Goal: Use online tool/utility: Utilize a website feature to perform a specific function

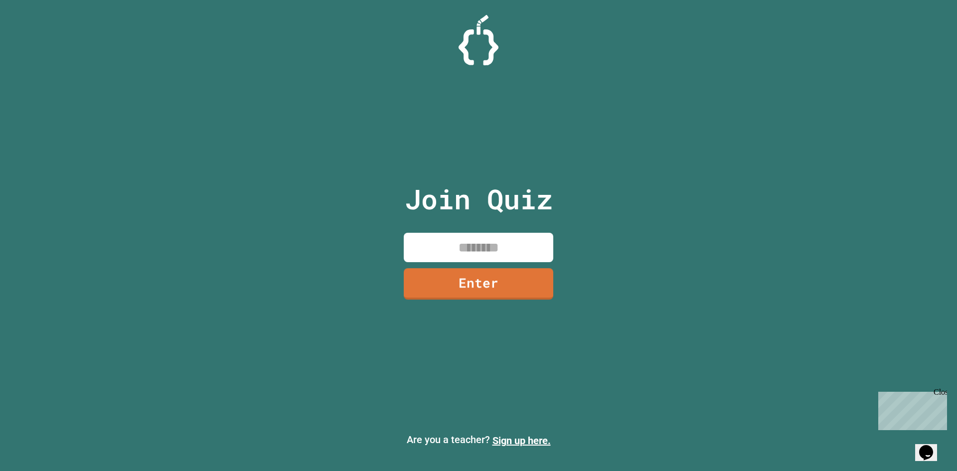
click at [467, 250] on input at bounding box center [479, 247] width 150 height 29
type input "********"
click at [504, 294] on link "Enter" at bounding box center [479, 282] width 136 height 33
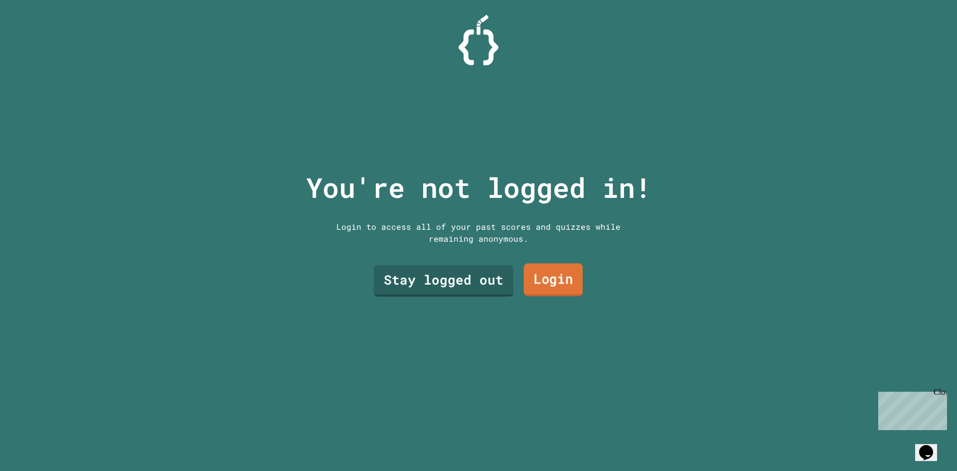
click at [558, 280] on link "Login" at bounding box center [553, 280] width 59 height 33
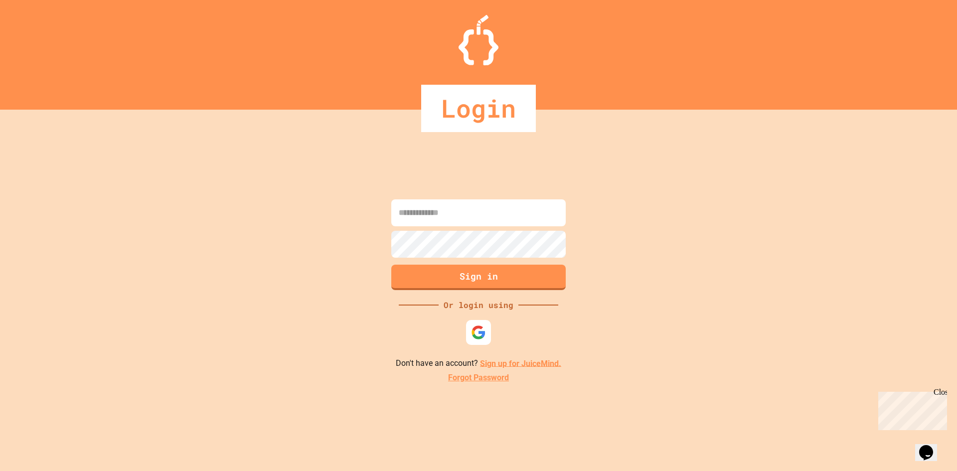
click at [447, 228] on div at bounding box center [479, 227] width 180 height 2
click at [443, 213] on input at bounding box center [478, 212] width 175 height 27
click at [479, 331] on img at bounding box center [479, 332] width 16 height 16
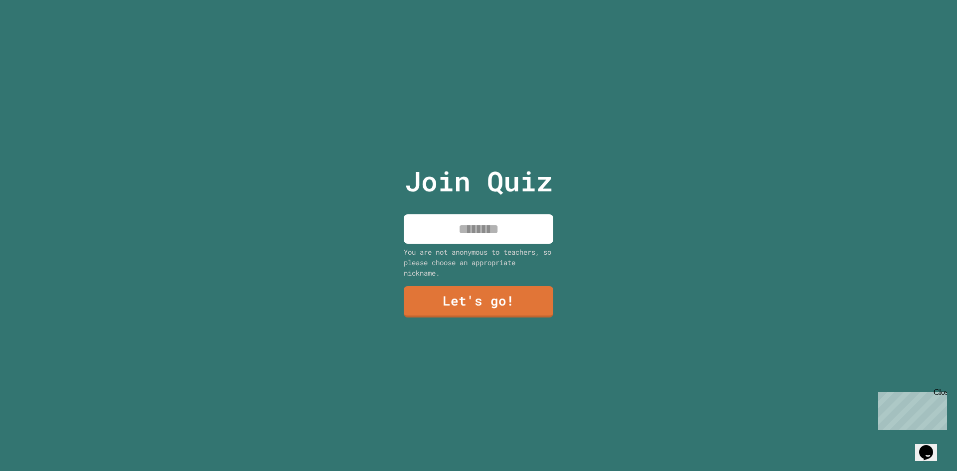
click at [516, 216] on input at bounding box center [479, 228] width 150 height 29
type input "*******"
click at [432, 295] on link "Let's go!" at bounding box center [479, 300] width 136 height 33
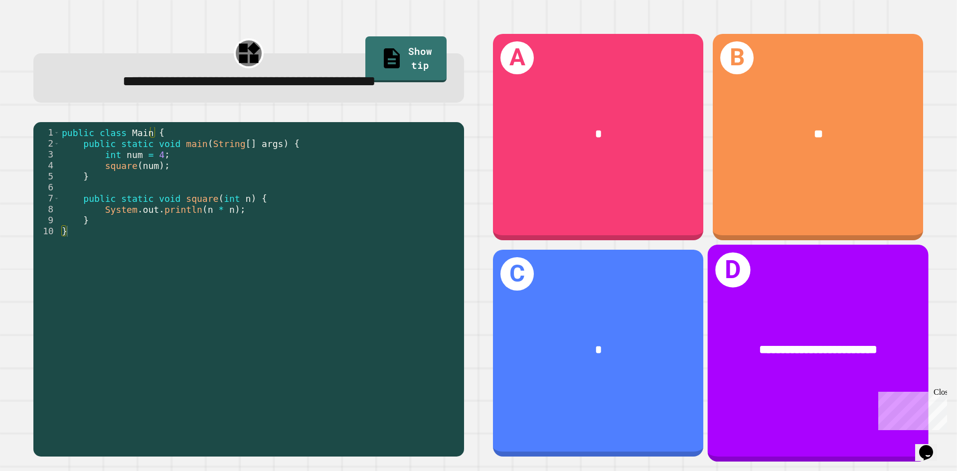
click at [795, 344] on span "**********" at bounding box center [819, 350] width 118 height 12
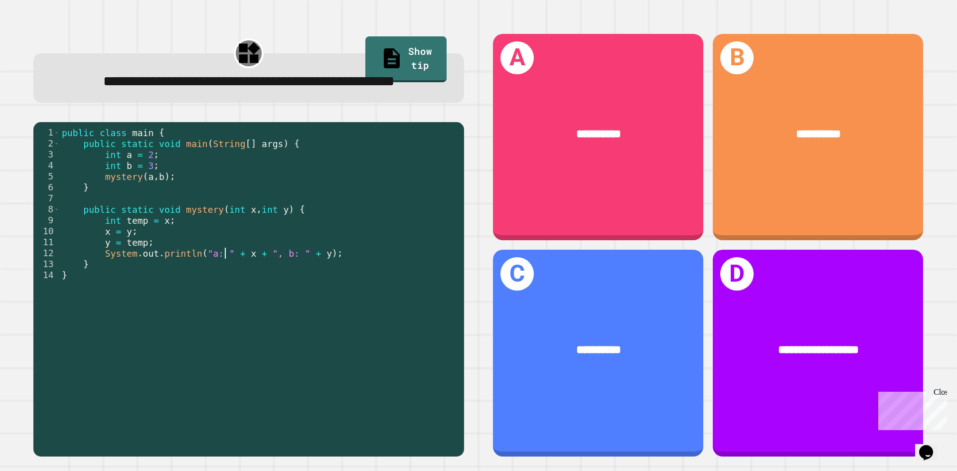
click at [225, 276] on div "public class main { public static void main ( String [ ] args ) { int a = 2 ; i…" at bounding box center [259, 275] width 399 height 296
click at [217, 279] on div "public class main { public static void main ( String [ ] args ) { int a = 2 ; i…" at bounding box center [259, 275] width 399 height 296
drag, startPoint x: 210, startPoint y: 278, endPoint x: 239, endPoint y: 281, distance: 28.6
click at [236, 281] on div "public class main { public static void main ( String [ ] args ) { int a = 2 ; i…" at bounding box center [259, 275] width 399 height 296
click at [239, 328] on div "public class main { public static void main ( String [ ] args ) { int a = 2 ; i…" at bounding box center [259, 275] width 399 height 296
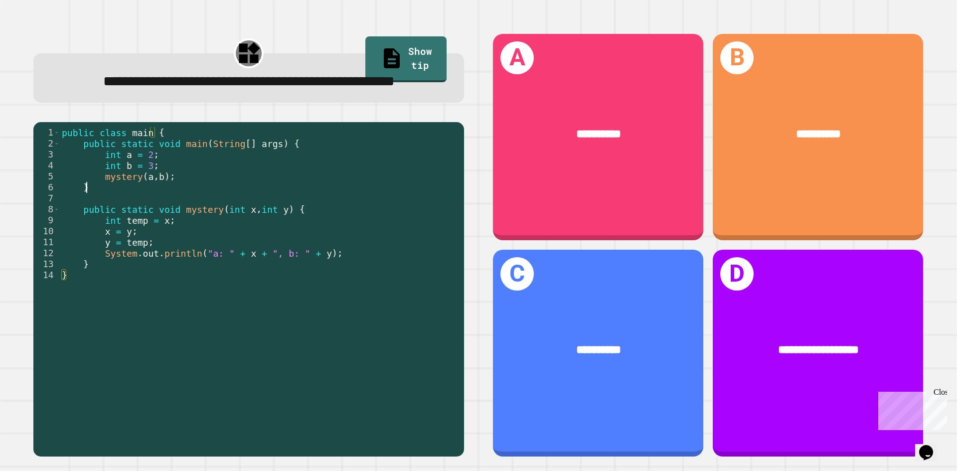
click at [190, 218] on div "public class main { public static void main ( String [ ] args ) { int a = 2 ; i…" at bounding box center [259, 275] width 399 height 296
click at [188, 240] on div "public class main { public static void main ( String [ ] args ) { int a = 2 ; i…" at bounding box center [259, 275] width 399 height 296
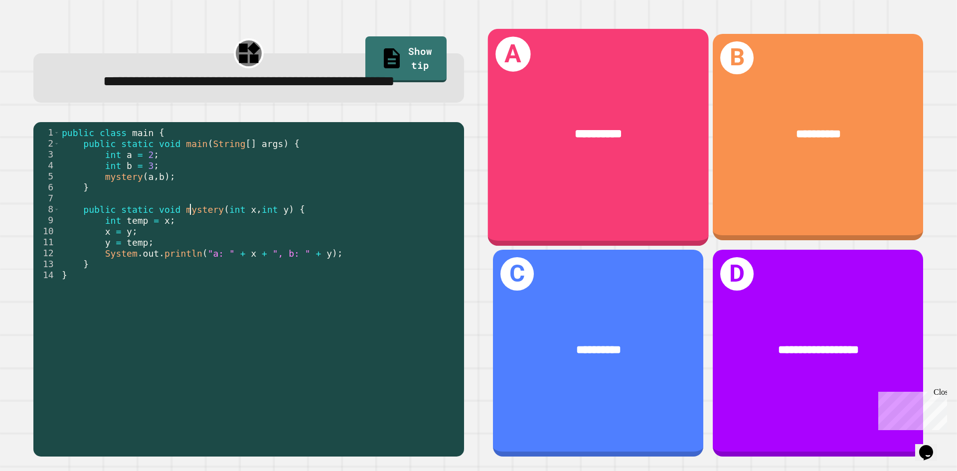
click at [494, 94] on div "**********" at bounding box center [598, 136] width 221 height 217
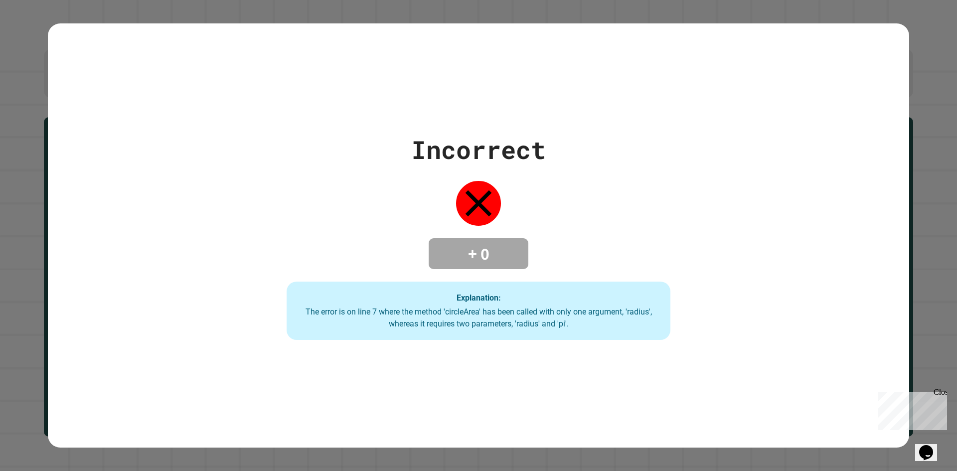
click at [942, 392] on div "Close" at bounding box center [940, 394] width 12 height 12
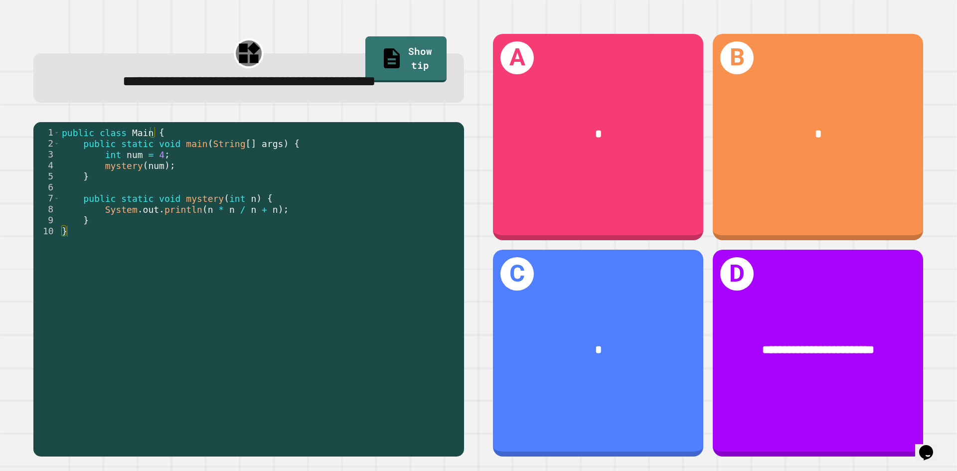
click at [198, 247] on div "public class Main { public static void main ( String [ ] args ) { int num = 4 ;…" at bounding box center [259, 275] width 399 height 296
click at [213, 238] on div "public class Main { public static void main ( String [ ] args ) { int num = 4 ;…" at bounding box center [259, 275] width 399 height 296
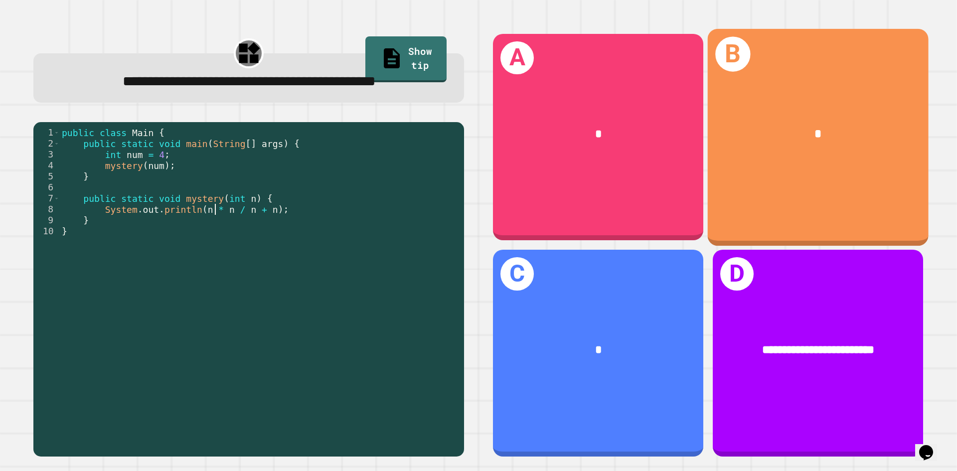
click at [775, 180] on div "B *" at bounding box center [818, 136] width 221 height 217
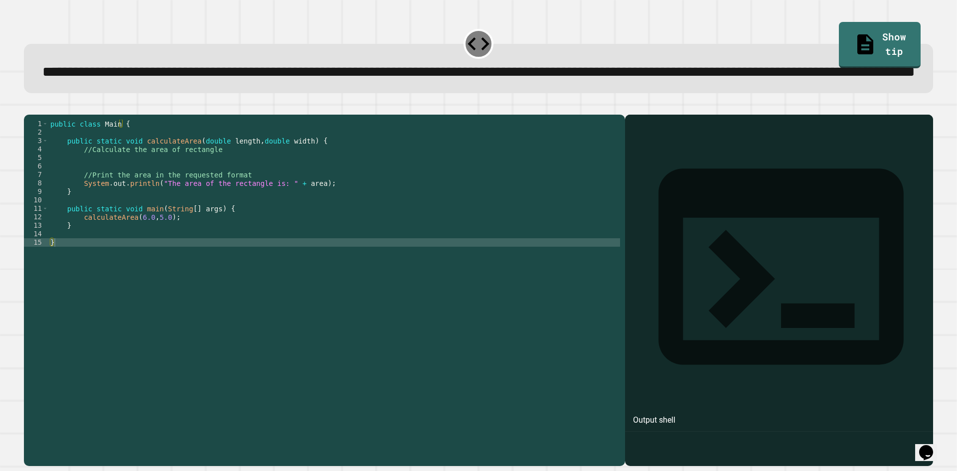
click at [170, 257] on div "public class Main { public static void calculateArea ( double length , double w…" at bounding box center [334, 268] width 572 height 297
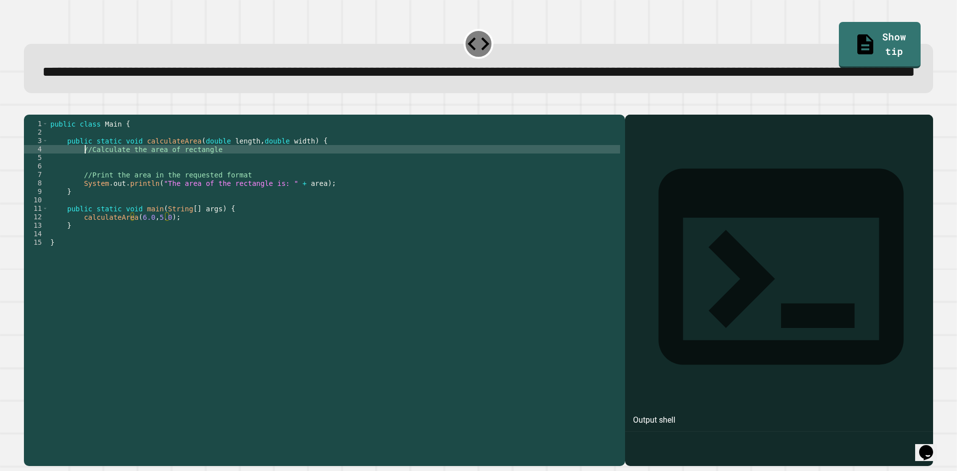
click at [87, 184] on div "public class Main { public static void calculateArea ( double length , double w…" at bounding box center [334, 268] width 572 height 297
click at [84, 196] on div "public class Main { public static void calculateArea ( double length , double w…" at bounding box center [334, 268] width 572 height 297
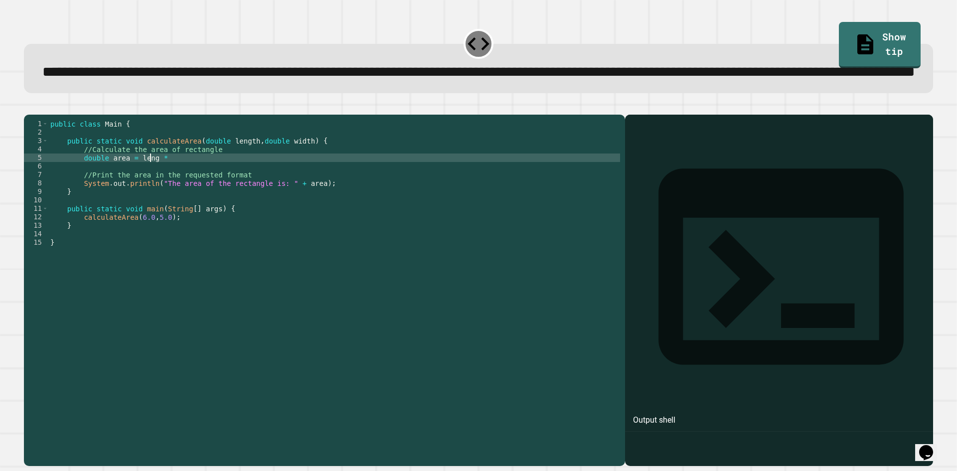
scroll to position [0, 7]
type textarea "**********"
click at [29, 107] on icon "button" at bounding box center [29, 107] width 0 height 0
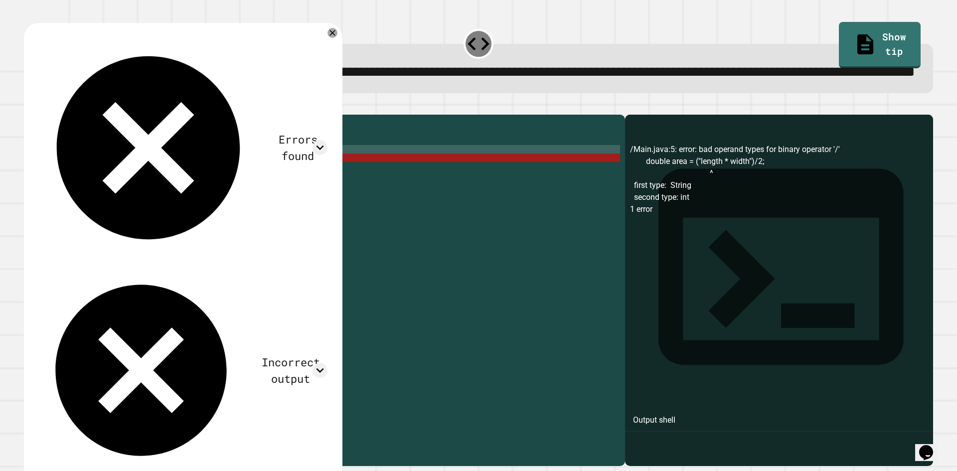
click at [228, 186] on div "public class Main { public static void calculateArea ( double length , double w…" at bounding box center [334, 268] width 572 height 297
click at [334, 39] on icon at bounding box center [333, 33] width 12 height 12
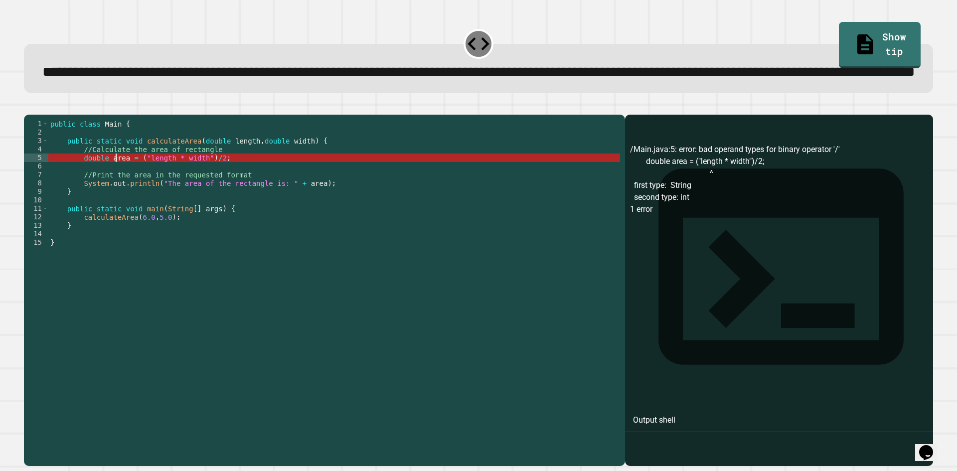
click at [116, 198] on div "public class Main { public static void calculateArea ( double length , double w…" at bounding box center [334, 268] width 572 height 297
click at [123, 198] on div "public class Main { public static void calculateArea ( double length , double w…" at bounding box center [334, 268] width 572 height 297
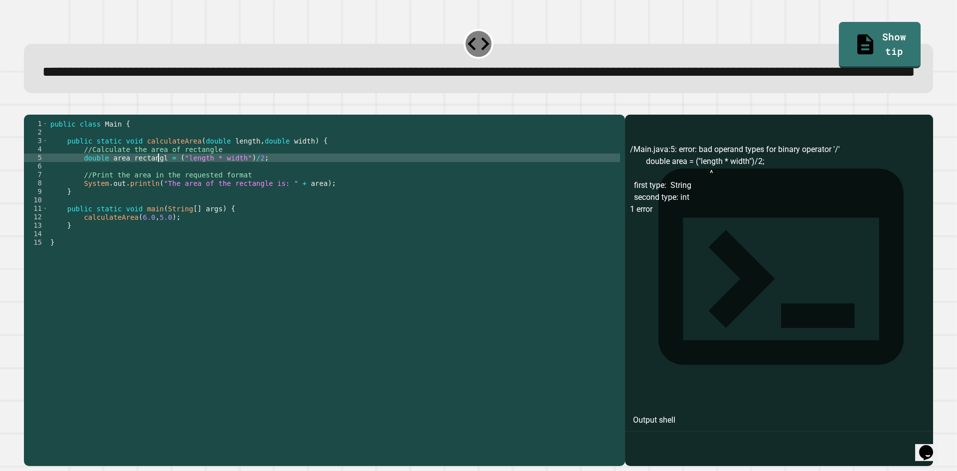
scroll to position [0, 7]
click at [29, 107] on icon "button" at bounding box center [29, 107] width 0 height 0
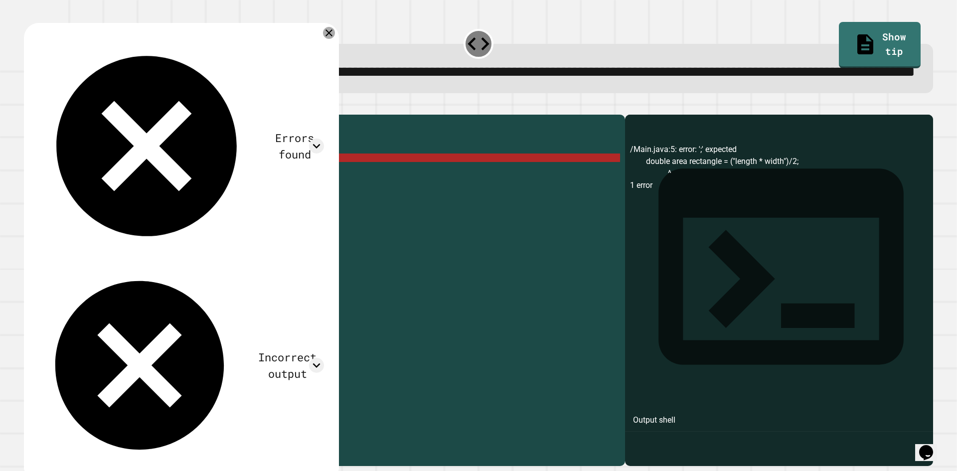
click at [334, 39] on icon at bounding box center [329, 33] width 12 height 12
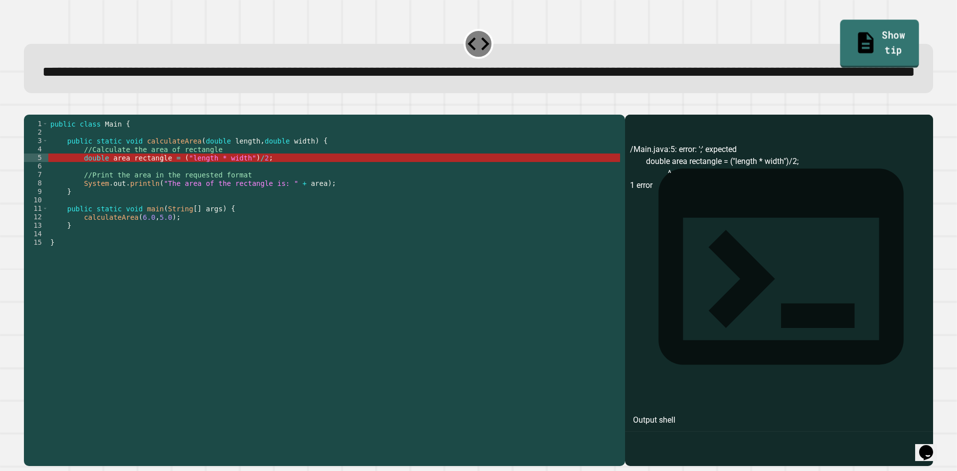
click at [857, 26] on link "Show tip" at bounding box center [880, 44] width 79 height 48
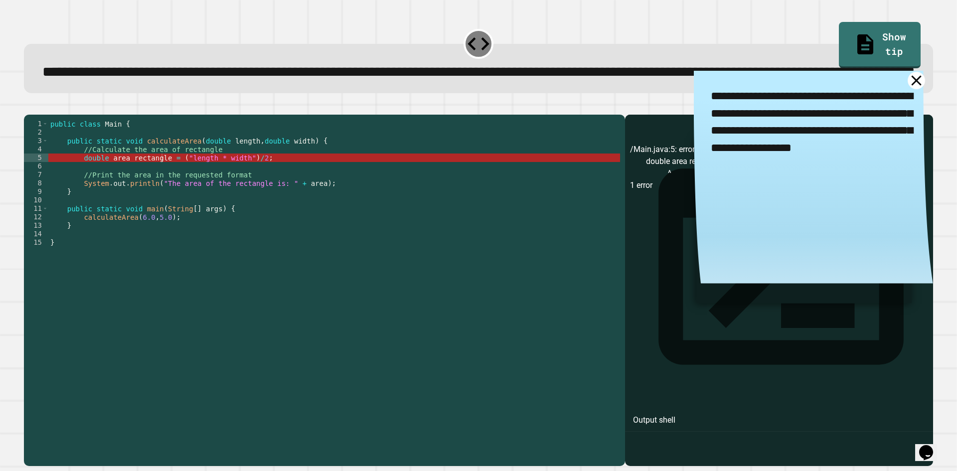
click at [908, 89] on icon at bounding box center [916, 80] width 17 height 17
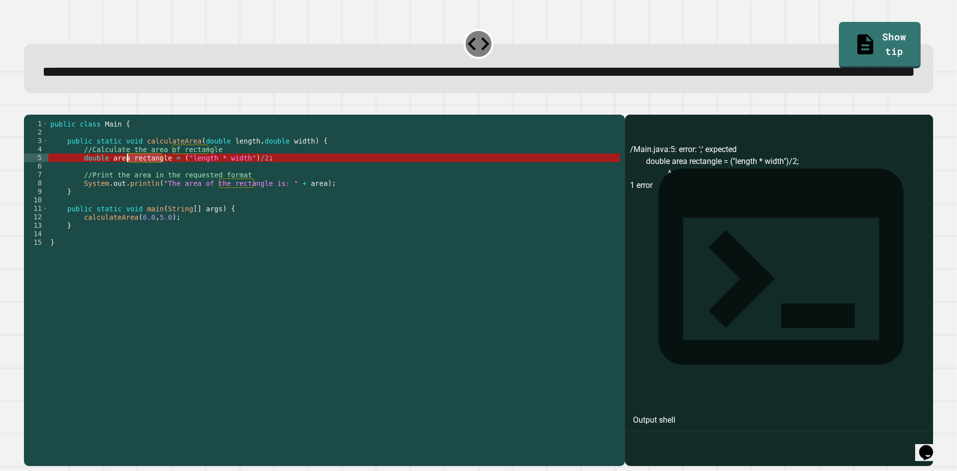
drag, startPoint x: 162, startPoint y: 197, endPoint x: 126, endPoint y: 197, distance: 35.9
click at [126, 197] on div "public class Main { public static void calculateArea ( double length , double w…" at bounding box center [334, 268] width 572 height 297
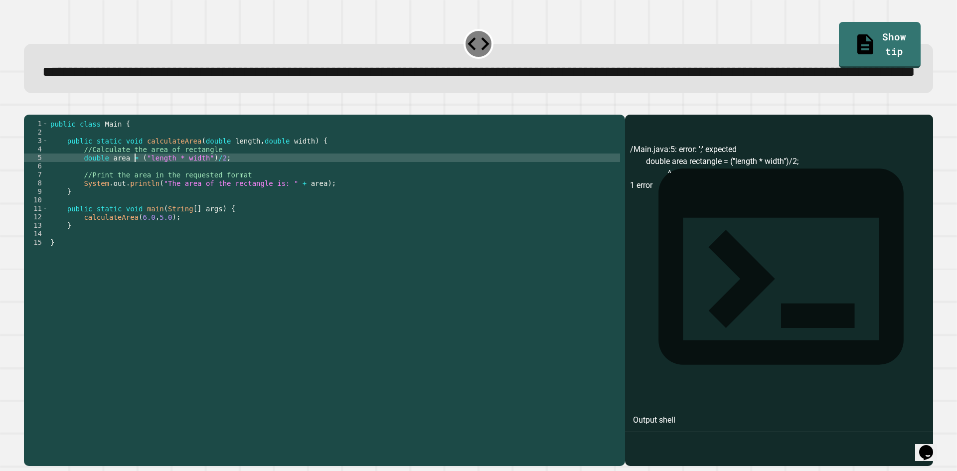
click at [134, 197] on div "public class Main { public static void calculateArea ( double length , double w…" at bounding box center [334, 268] width 572 height 297
type textarea "**********"
click at [29, 107] on icon "button" at bounding box center [29, 107] width 0 height 0
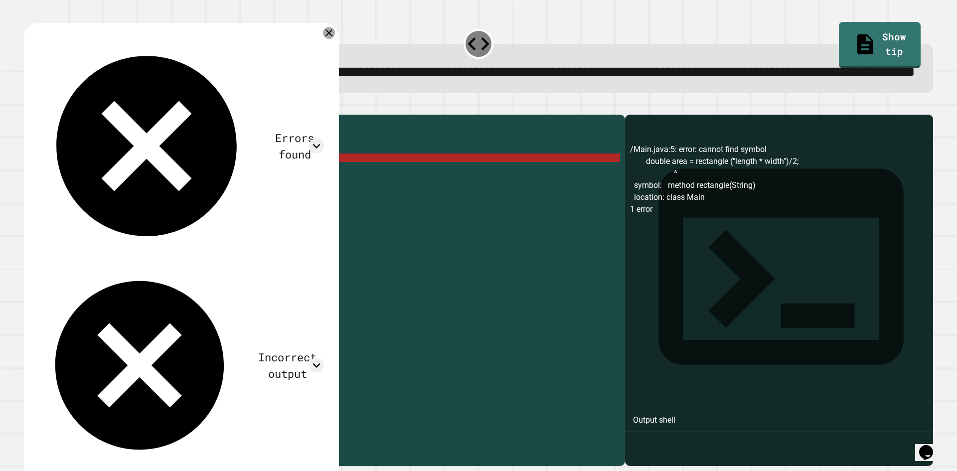
click at [334, 39] on icon at bounding box center [329, 33] width 12 height 12
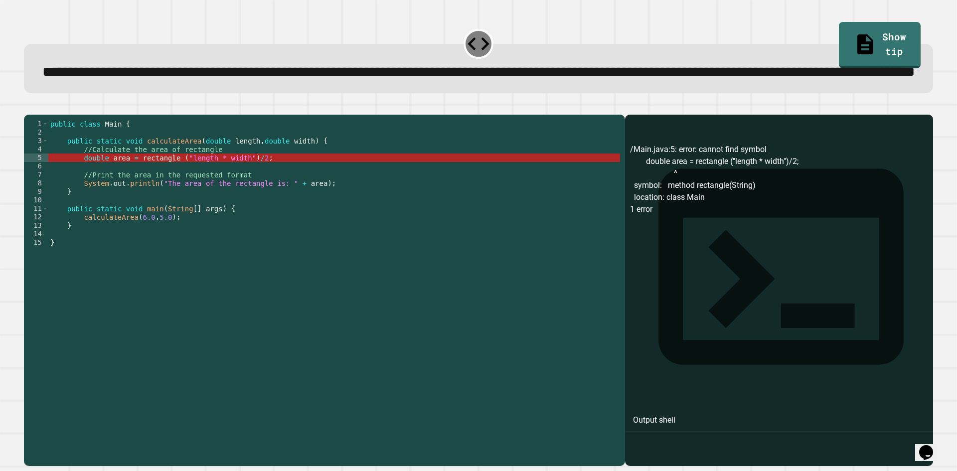
click at [37, 116] on icon "button" at bounding box center [35, 112] width 5 height 7
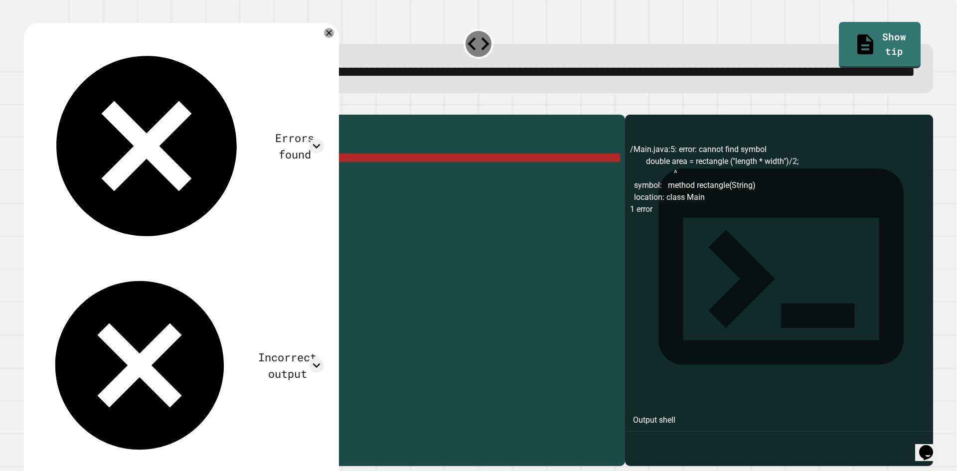
click at [55, 281] on icon at bounding box center [139, 365] width 169 height 169
click at [329, 100] on div "Errors found /Main.java:5: error: cannot find symbol double area = rectangle ("…" at bounding box center [181, 252] width 296 height 439
click at [319, 363] on icon at bounding box center [316, 365] width 7 height 4
click at [56, 71] on icon at bounding box center [146, 146] width 181 height 181
click at [335, 39] on icon at bounding box center [329, 33] width 12 height 12
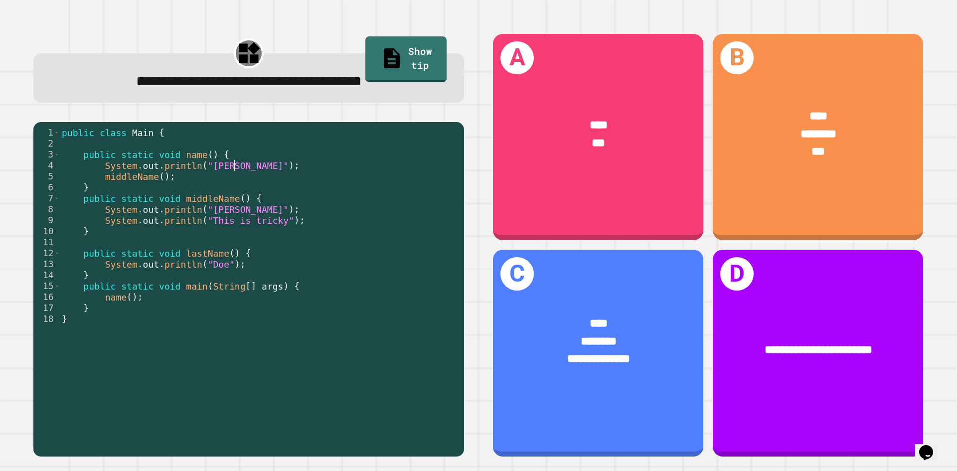
click at [274, 169] on div "public class Main { public static void name ( ) { System . out . println ( "Joh…" at bounding box center [259, 286] width 399 height 318
click at [187, 287] on div "public class Main { public static void name ( ) { System . out . println ( "Joh…" at bounding box center [259, 286] width 399 height 318
click at [123, 302] on div "public class Main { public static void name ( ) { System . out . println ( "Joh…" at bounding box center [259, 286] width 399 height 318
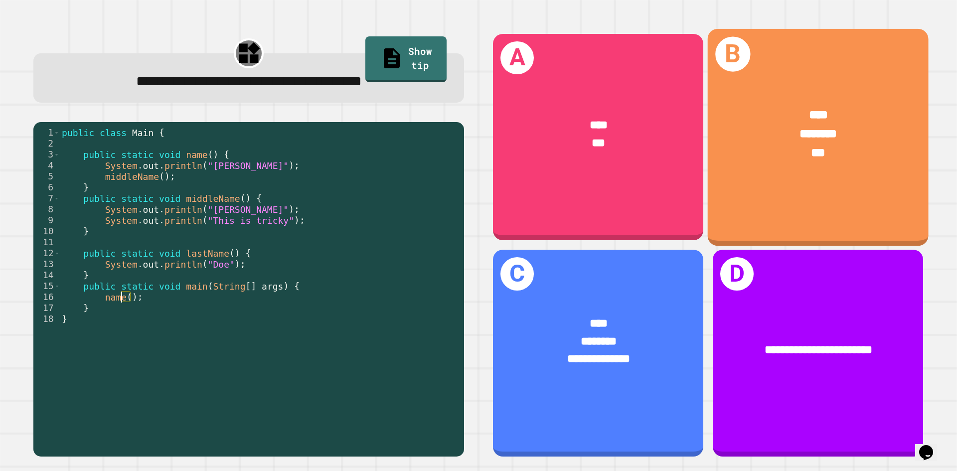
click at [758, 197] on div "B **** ******** ***" at bounding box center [818, 136] width 221 height 217
